Goal: Task Accomplishment & Management: Use online tool/utility

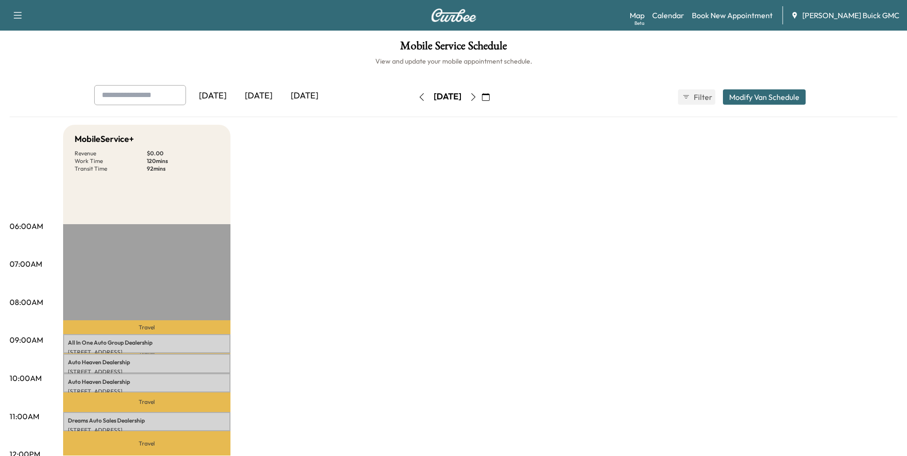
click at [419, 95] on icon "button" at bounding box center [421, 97] width 4 height 8
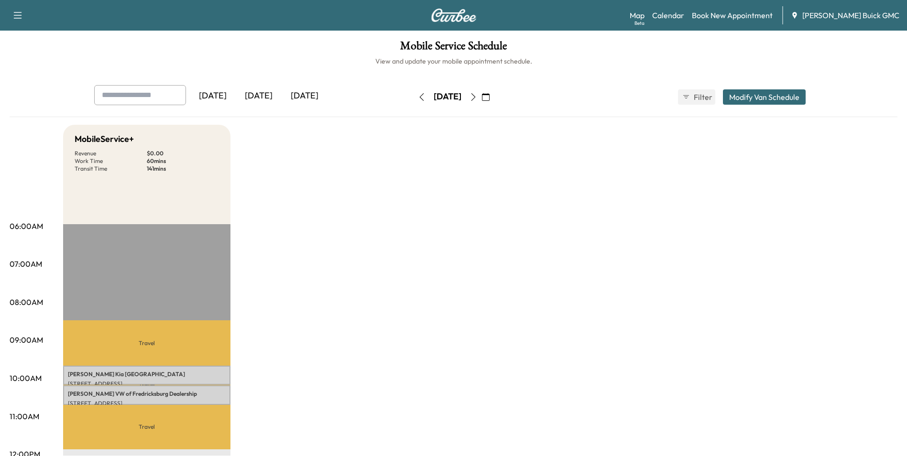
click at [418, 96] on icon "button" at bounding box center [422, 97] width 8 height 8
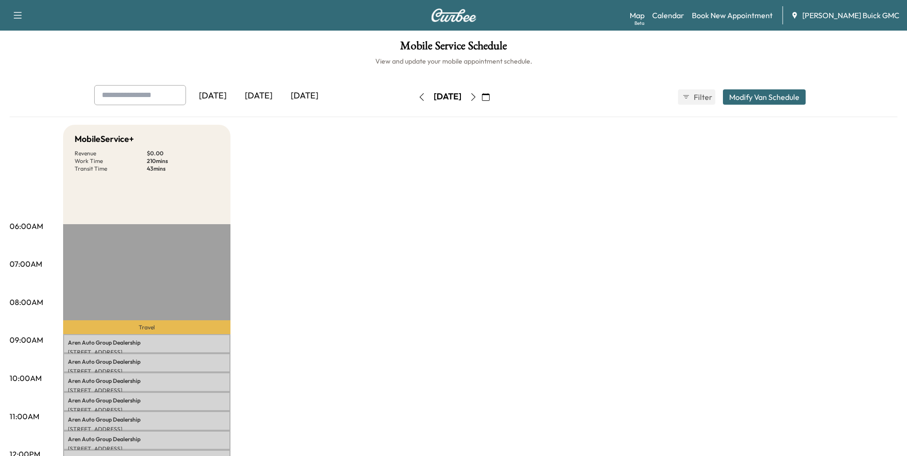
click at [477, 95] on icon "button" at bounding box center [473, 97] width 8 height 8
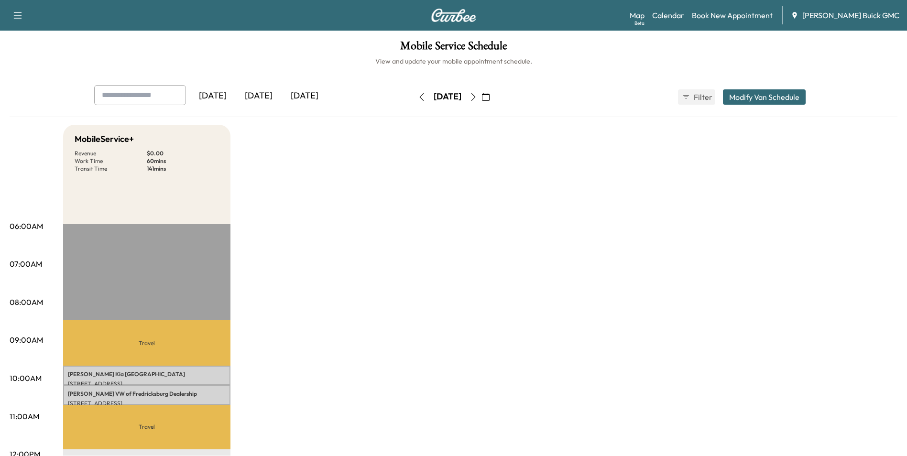
click at [477, 94] on icon "button" at bounding box center [473, 97] width 8 height 8
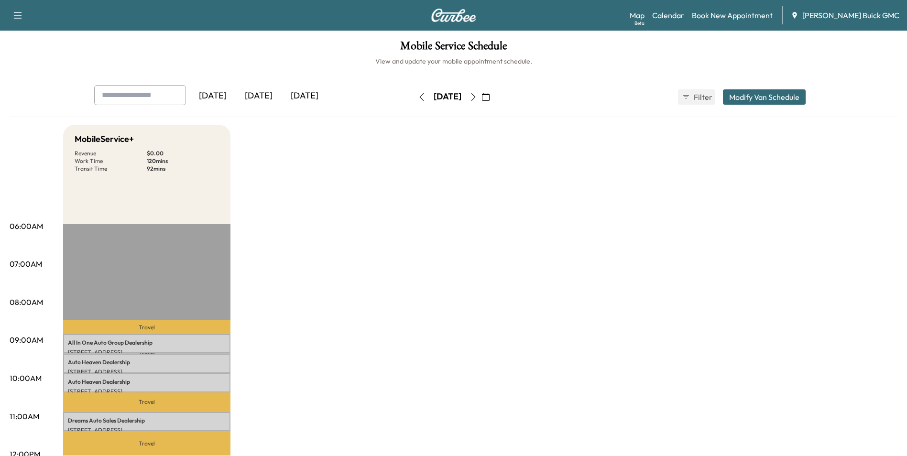
click at [494, 94] on button "button" at bounding box center [486, 96] width 16 height 15
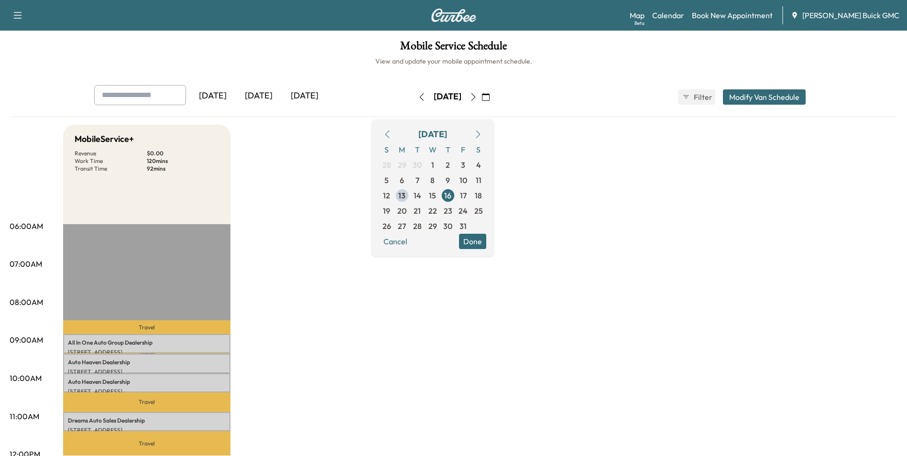
click at [477, 95] on icon "button" at bounding box center [473, 97] width 8 height 8
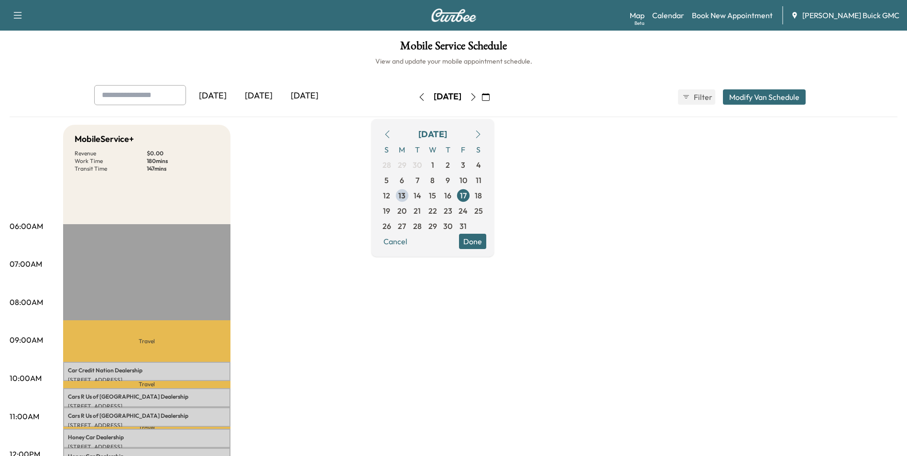
click at [418, 96] on icon "button" at bounding box center [422, 97] width 8 height 8
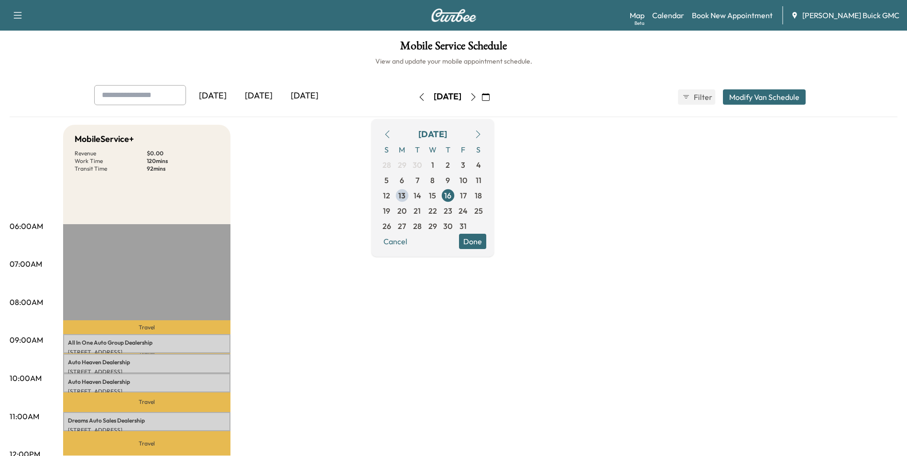
click at [418, 97] on icon "button" at bounding box center [422, 97] width 8 height 8
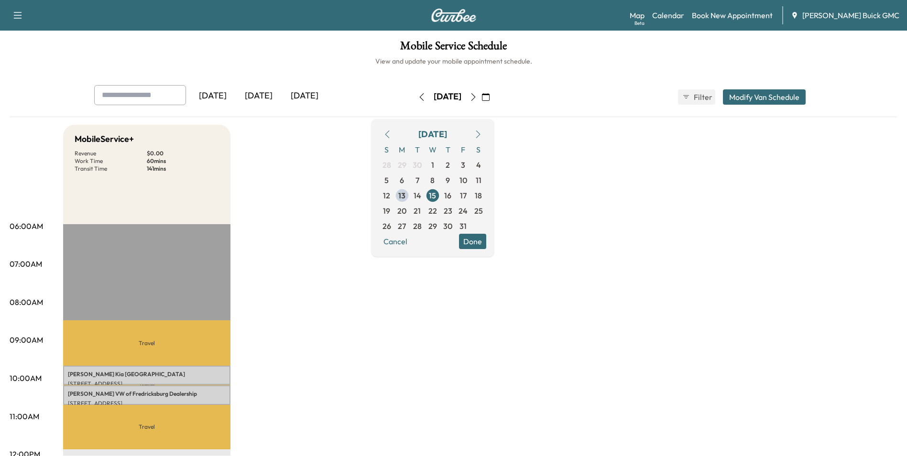
drag, startPoint x: 348, startPoint y: 169, endPoint x: 356, endPoint y: 167, distance: 7.9
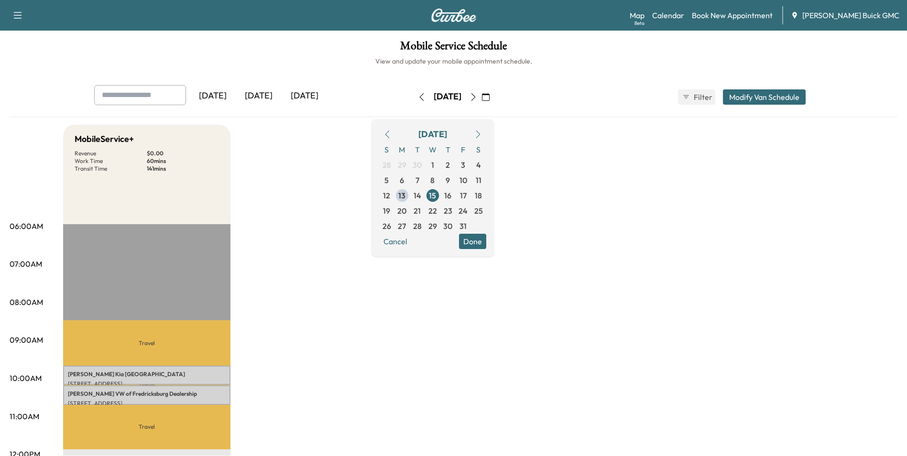
click at [477, 95] on icon "button" at bounding box center [473, 97] width 8 height 8
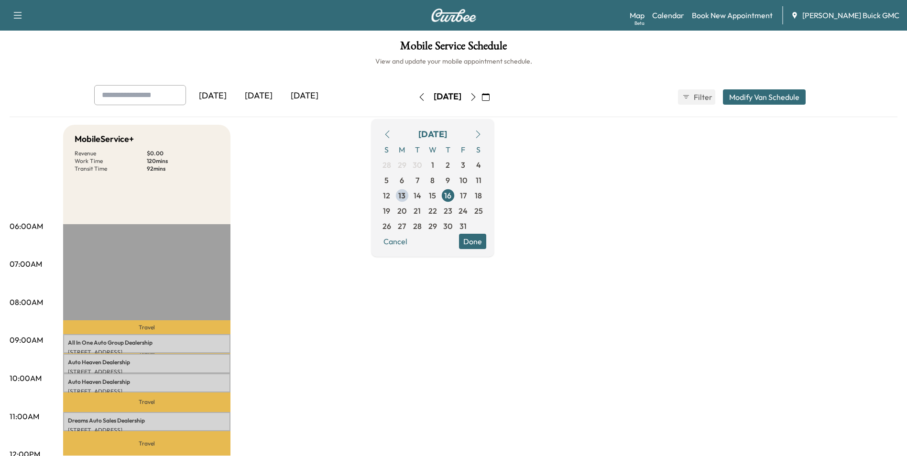
click at [418, 98] on icon "button" at bounding box center [422, 97] width 8 height 8
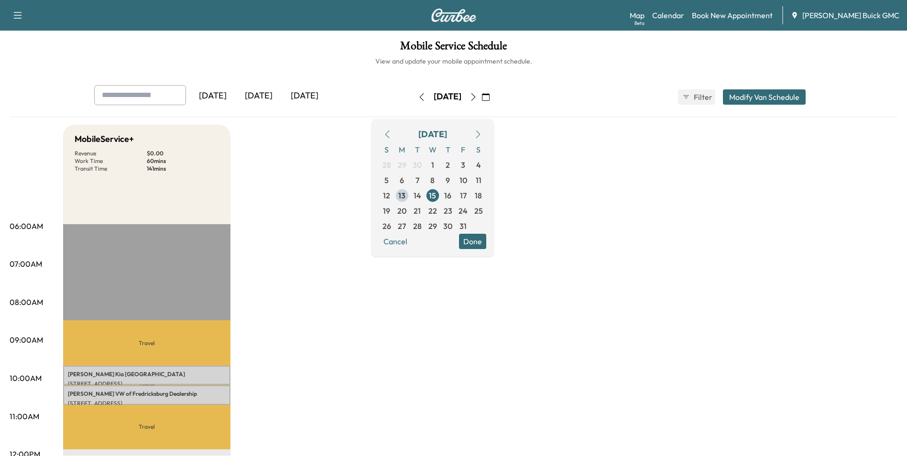
click at [418, 97] on icon "button" at bounding box center [422, 97] width 8 height 8
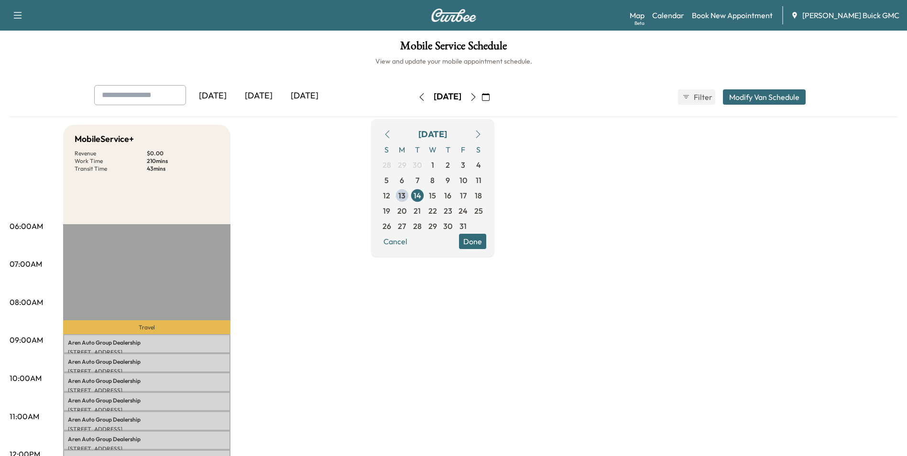
click at [477, 96] on icon "button" at bounding box center [473, 97] width 8 height 8
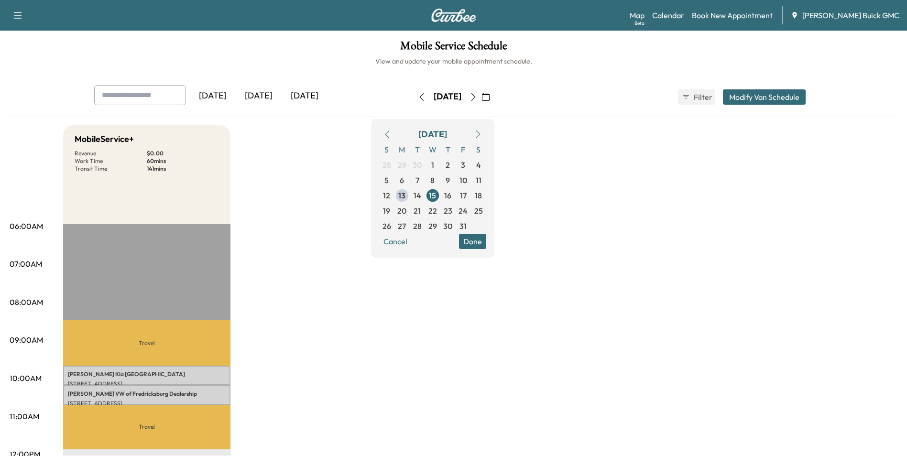
click at [477, 97] on icon "button" at bounding box center [473, 97] width 8 height 8
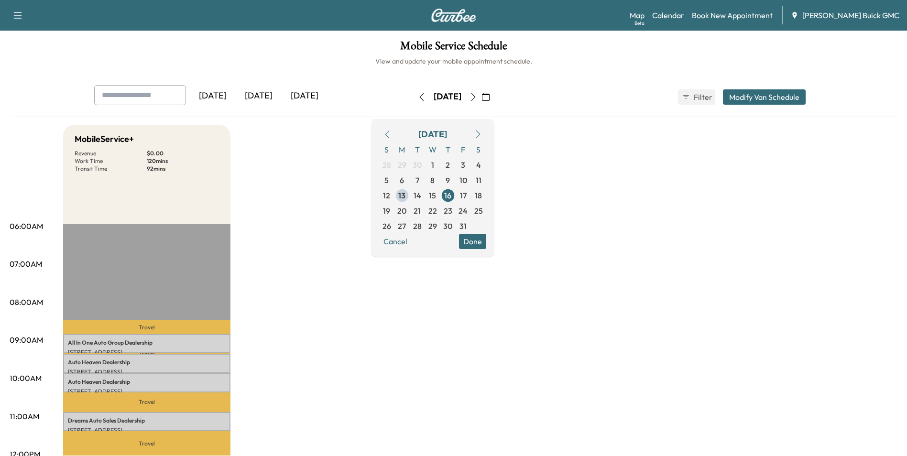
click at [477, 97] on icon "button" at bounding box center [473, 97] width 8 height 8
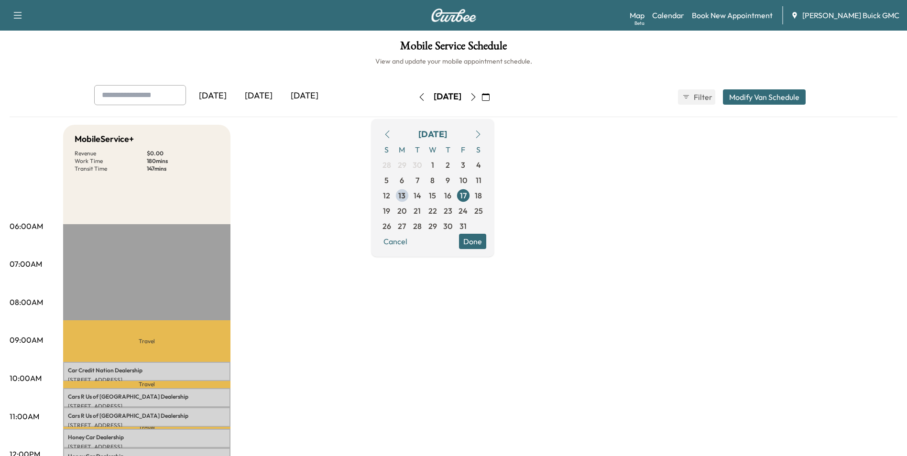
drag, startPoint x: 686, startPoint y: 188, endPoint x: 692, endPoint y: 188, distance: 5.3
